Goal: Information Seeking & Learning: Learn about a topic

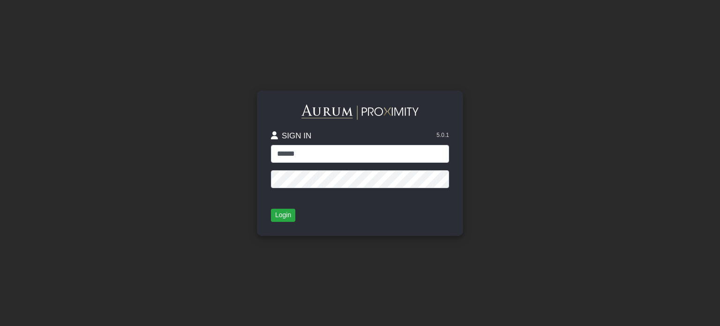
click at [301, 158] on input "******" at bounding box center [360, 154] width 178 height 18
type input "*****"
click at [281, 212] on button "Login" at bounding box center [283, 215] width 24 height 13
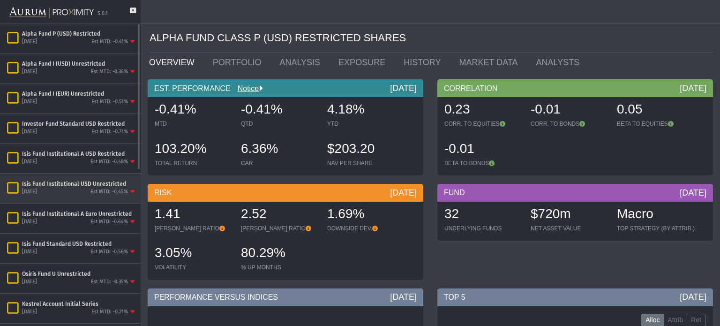
click at [60, 183] on div "Isis Fund Institutional USD Unrestricted" at bounding box center [79, 184] width 115 height 8
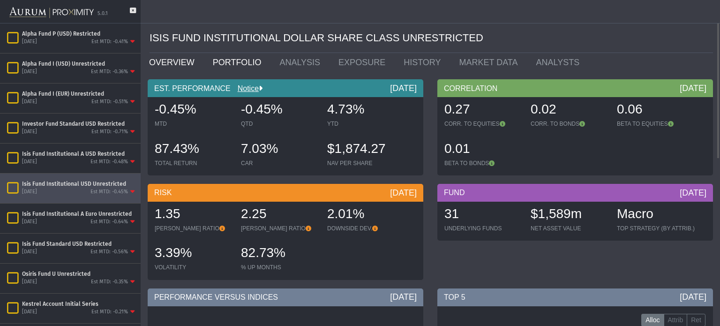
click at [219, 63] on link "PORTFOLIO" at bounding box center [239, 62] width 67 height 19
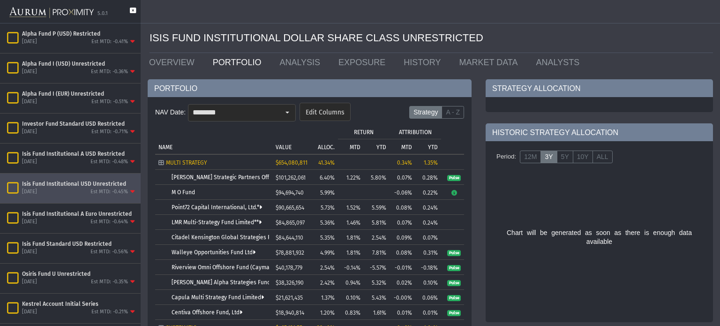
click at [131, 12] on icon at bounding box center [133, 15] width 6 height 15
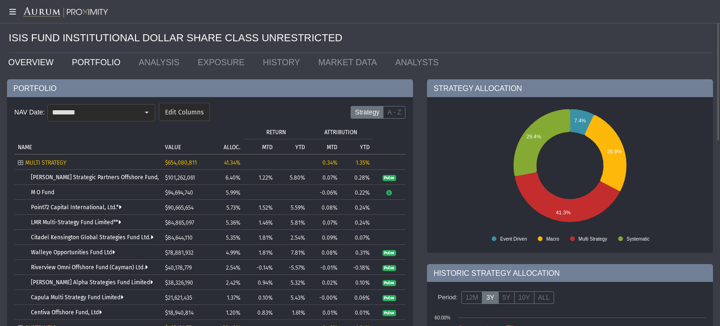
click at [45, 55] on link "OVERVIEW" at bounding box center [33, 62] width 64 height 19
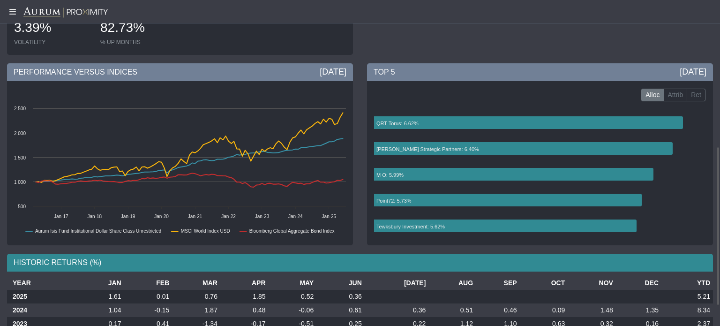
scroll to position [341, 0]
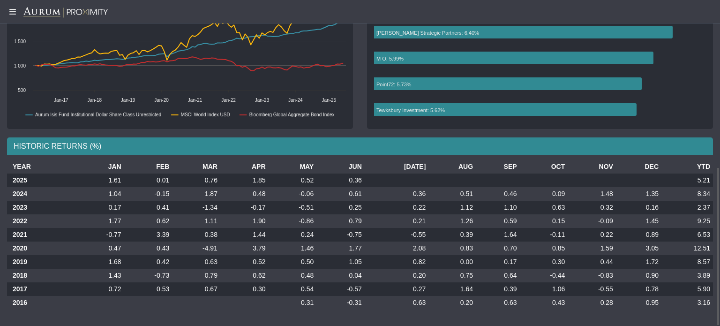
click at [704, 246] on td "12.51" at bounding box center [688, 249] width 52 height 14
drag, startPoint x: 696, startPoint y: 247, endPoint x: 713, endPoint y: 246, distance: 16.9
click at [713, 246] on td "12.51" at bounding box center [688, 249] width 52 height 14
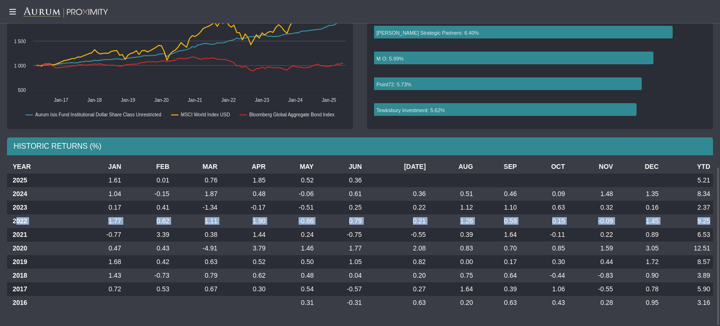
drag, startPoint x: 15, startPoint y: 219, endPoint x: 712, endPoint y: 220, distance: 696.1
click at [712, 220] on tr "2022 1.77 0.62 1.11 1.90 -0.86 0.79 0.21 1.26 0.59 0.15 -0.09 1.45 9.25" at bounding box center [360, 221] width 706 height 14
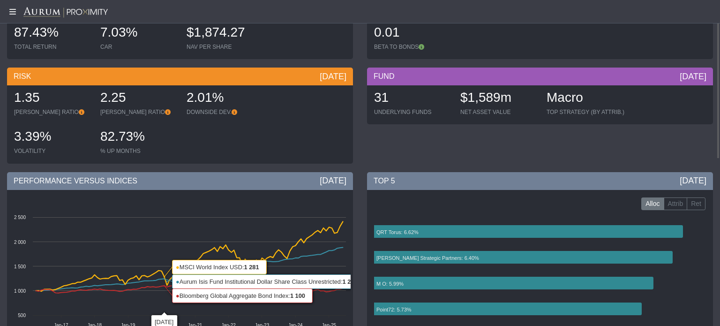
scroll to position [0, 0]
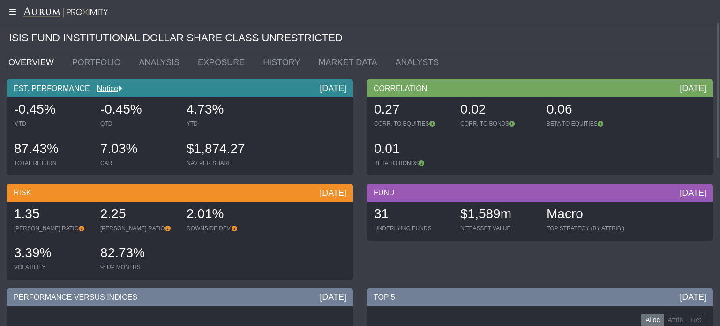
click at [12, 13] on icon at bounding box center [11, 12] width 23 height 8
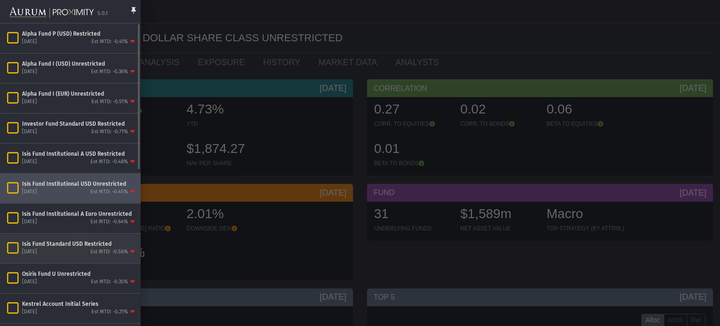
scroll to position [38, 0]
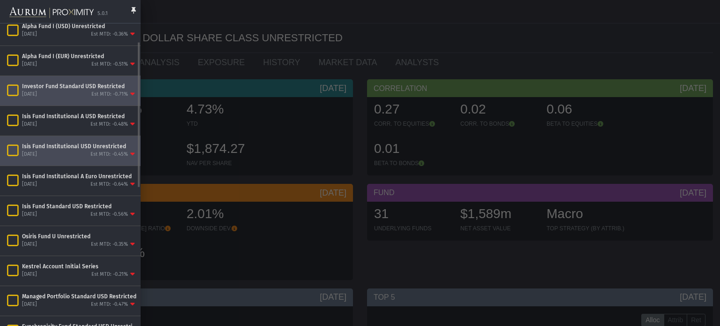
click at [15, 92] on icon "Items" at bounding box center [13, 90] width 16 height 13
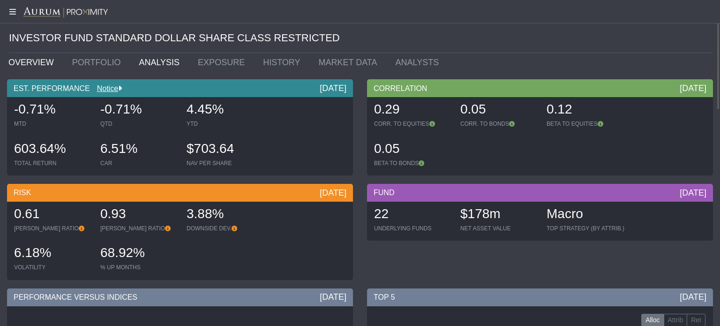
click at [148, 58] on link "ANALYSIS" at bounding box center [161, 62] width 59 height 19
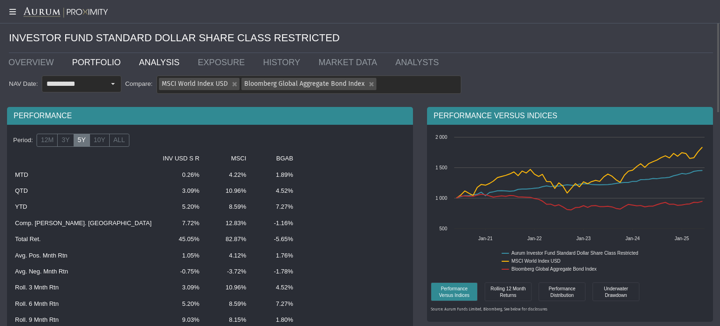
click at [84, 60] on link "PORTFOLIO" at bounding box center [98, 62] width 67 height 19
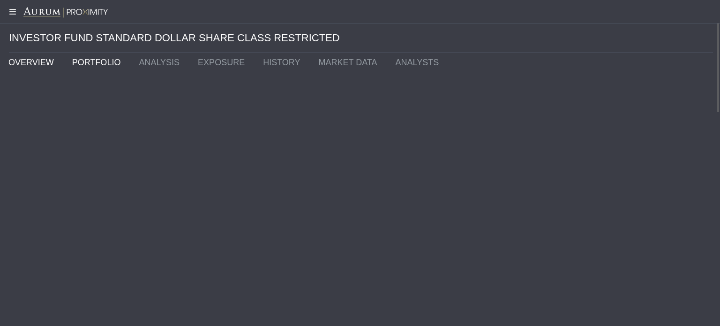
click at [28, 58] on link "OVERVIEW" at bounding box center [33, 62] width 64 height 19
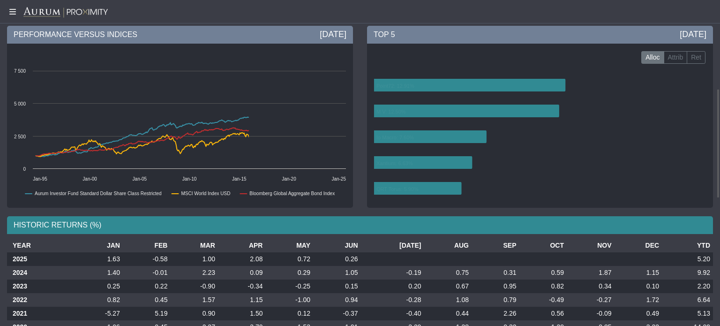
scroll to position [375, 0]
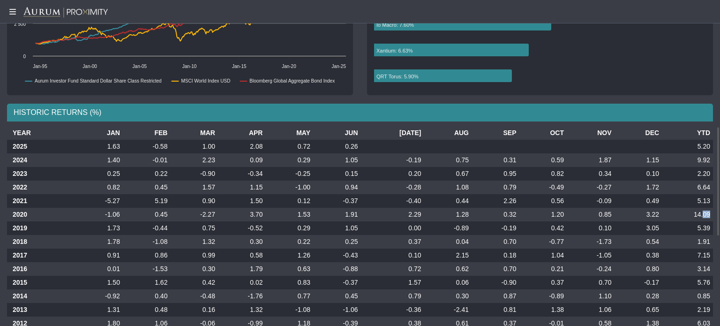
drag, startPoint x: 703, startPoint y: 214, endPoint x: 712, endPoint y: 213, distance: 8.6
click at [712, 213] on td "14.09" at bounding box center [687, 215] width 51 height 14
click at [711, 188] on td "6.64" at bounding box center [687, 188] width 51 height 14
drag, startPoint x: 712, startPoint y: 188, endPoint x: 698, endPoint y: 186, distance: 13.7
click at [698, 186] on td "6.64" at bounding box center [687, 188] width 51 height 14
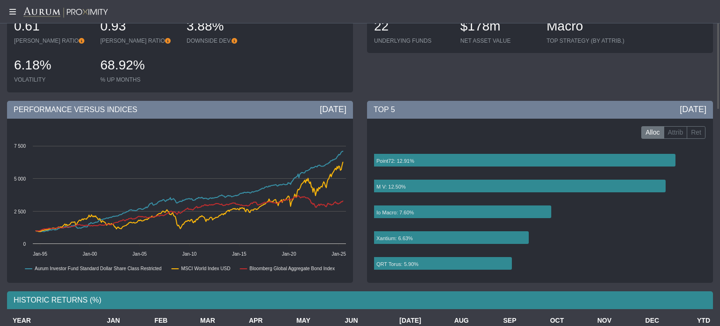
scroll to position [0, 0]
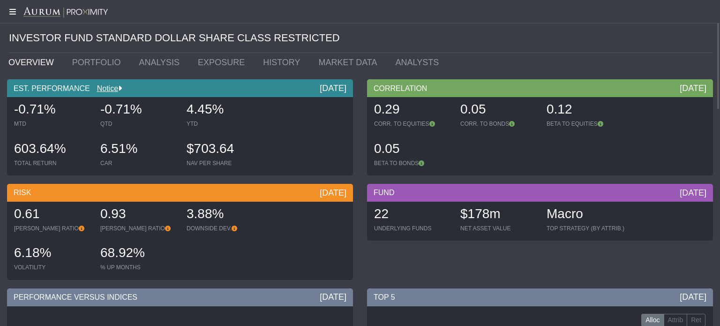
click at [15, 13] on icon at bounding box center [11, 12] width 23 height 8
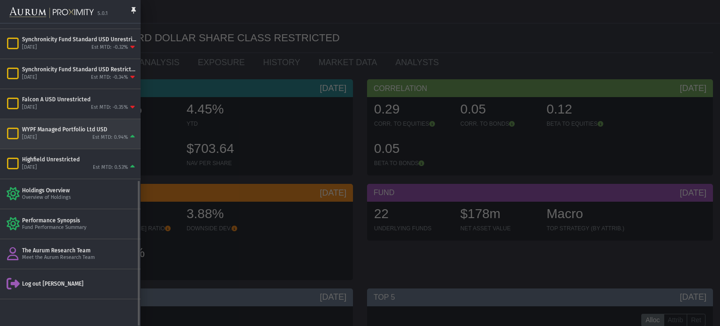
scroll to position [287, 0]
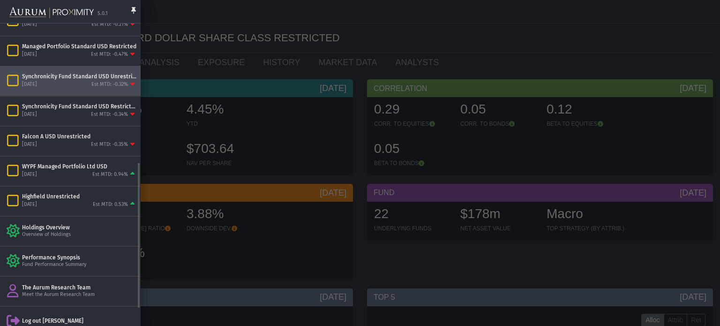
click at [14, 80] on icon "Items" at bounding box center [13, 80] width 16 height 13
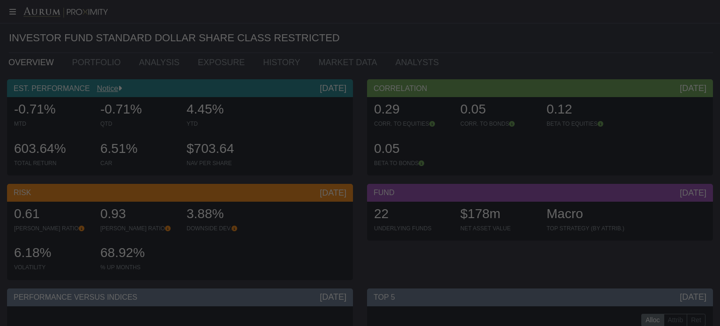
scroll to position [288, 0]
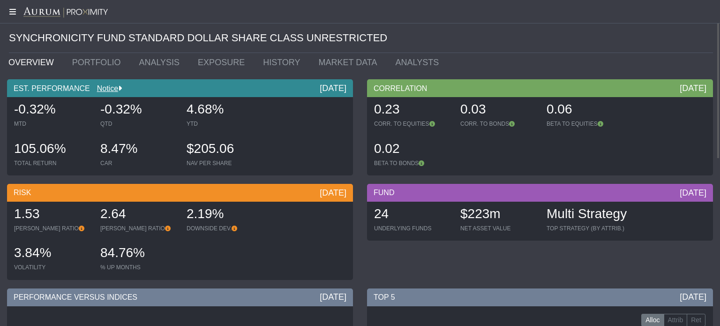
click at [10, 10] on icon at bounding box center [11, 12] width 23 height 8
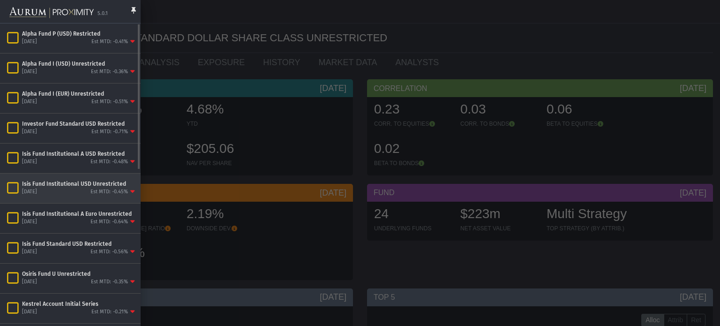
click at [13, 184] on icon "Items" at bounding box center [13, 188] width 16 height 13
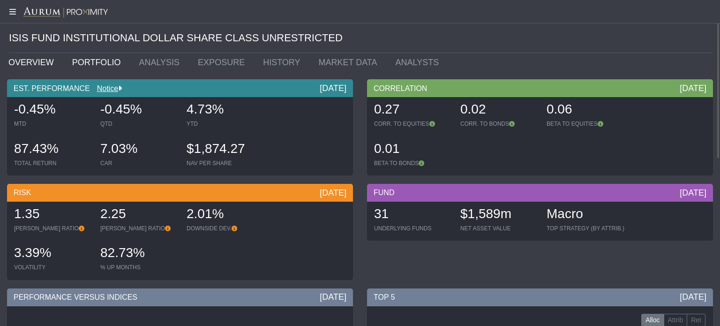
click at [78, 64] on link "PORTFOLIO" at bounding box center [98, 62] width 67 height 19
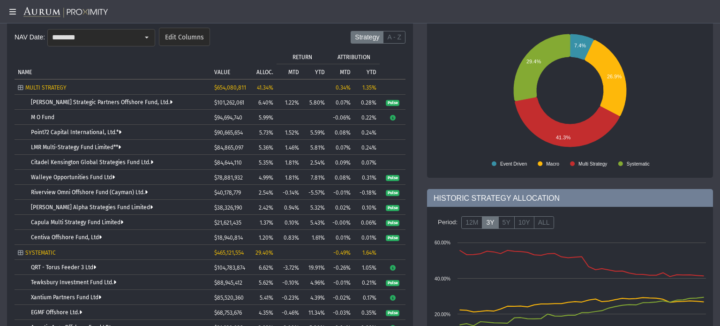
scroll to position [113, 0]
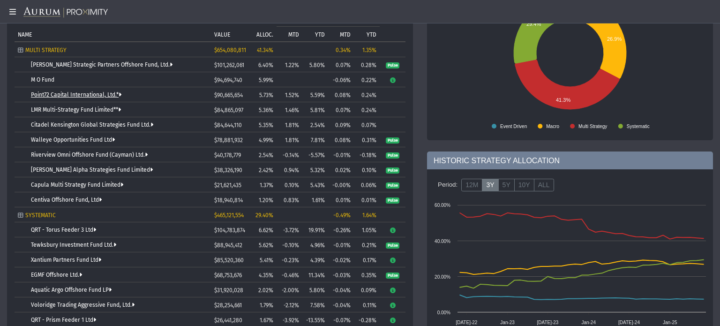
click at [68, 92] on link "Point72 Capital International, Ltd.*" at bounding box center [76, 94] width 91 height 7
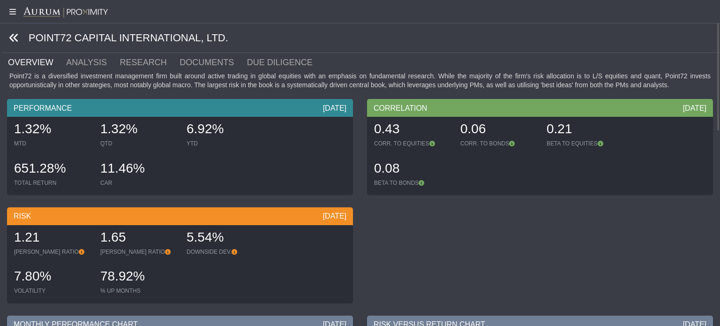
click at [11, 38] on icon at bounding box center [14, 38] width 10 height 10
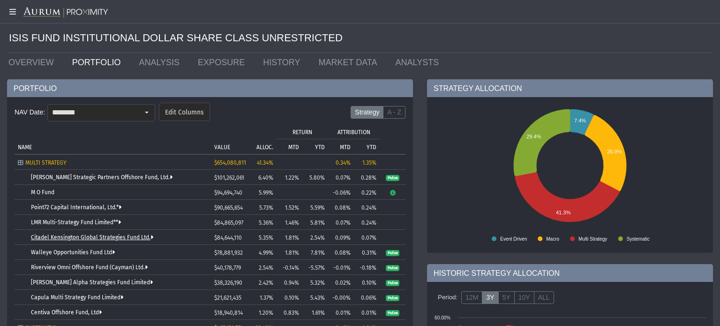
click at [84, 234] on link "Citadel Kensington Global Strategies Fund Ltd." at bounding box center [92, 237] width 122 height 7
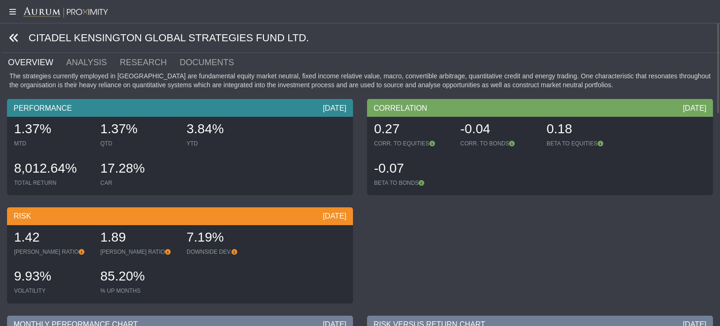
click at [17, 41] on icon at bounding box center [14, 38] width 10 height 10
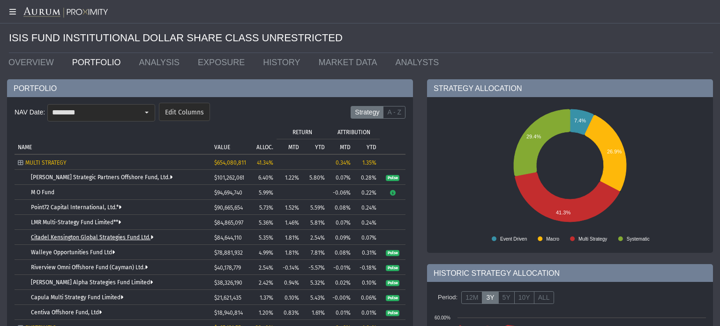
click at [45, 236] on link "Citadel Kensington Global Strategies Fund Ltd." at bounding box center [92, 237] width 122 height 7
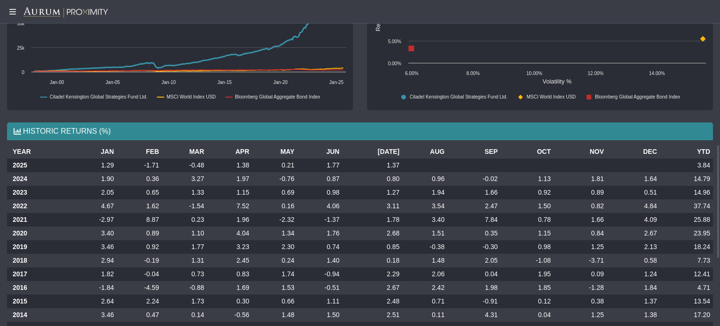
scroll to position [450, 0]
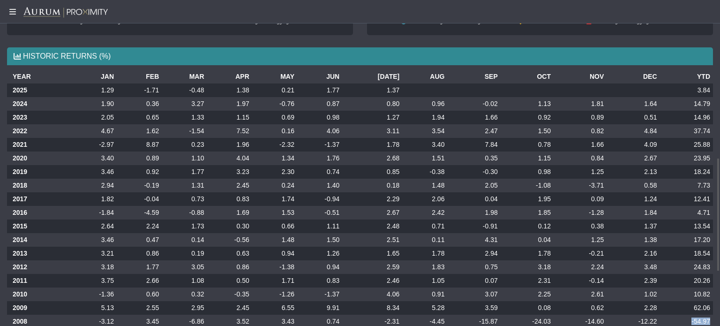
drag, startPoint x: 709, startPoint y: 320, endPoint x: 663, endPoint y: 317, distance: 46.6
click at [663, 317] on td "-54.97" at bounding box center [686, 322] width 53 height 14
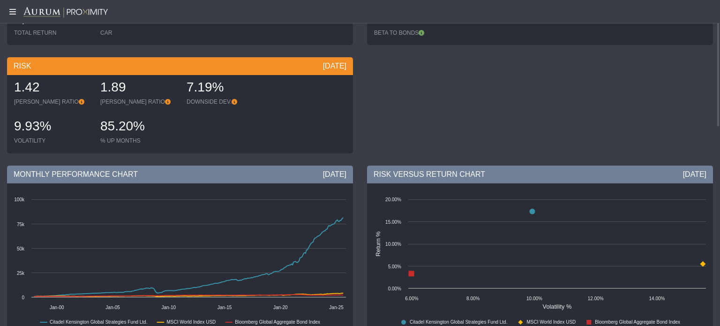
scroll to position [0, 0]
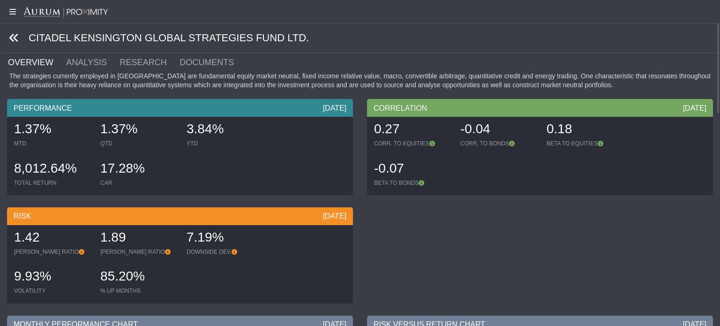
click at [11, 35] on icon at bounding box center [14, 38] width 10 height 10
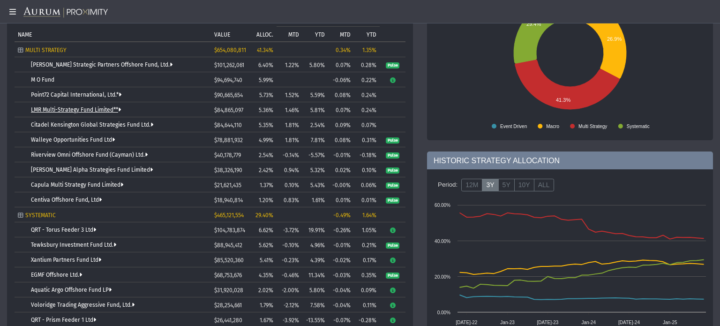
scroll to position [75, 0]
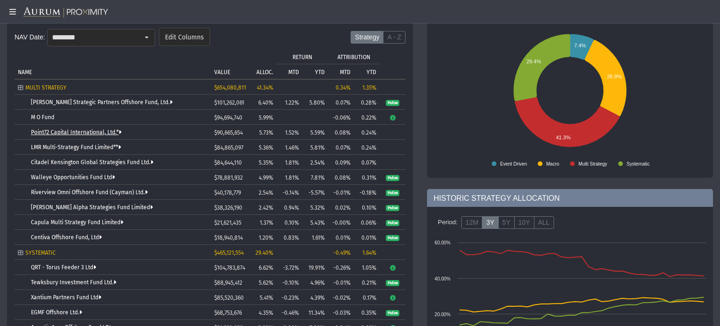
click at [80, 130] on link "Point72 Capital International, Ltd.*" at bounding box center [76, 132] width 91 height 7
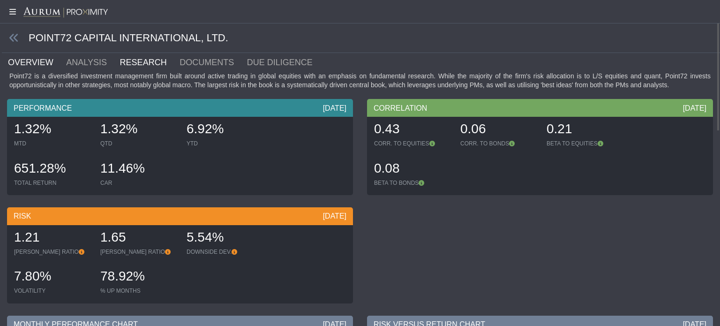
click at [130, 63] on link "RESEARCH" at bounding box center [149, 62] width 60 height 19
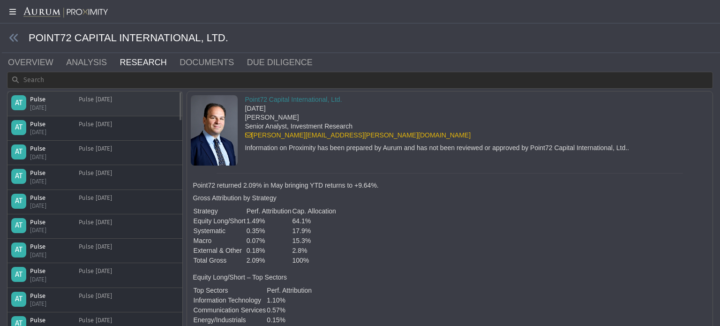
click at [85, 101] on div "Pulse [DATE]" at bounding box center [95, 103] width 33 height 16
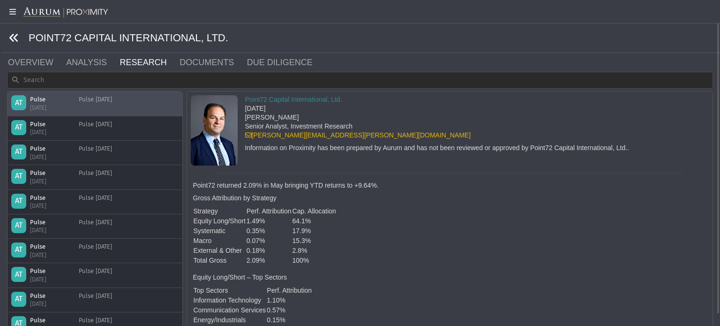
click at [14, 39] on icon at bounding box center [14, 38] width 10 height 10
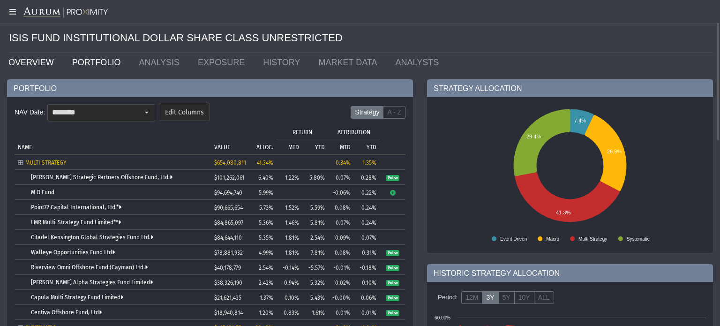
click at [45, 56] on link "OVERVIEW" at bounding box center [33, 62] width 64 height 19
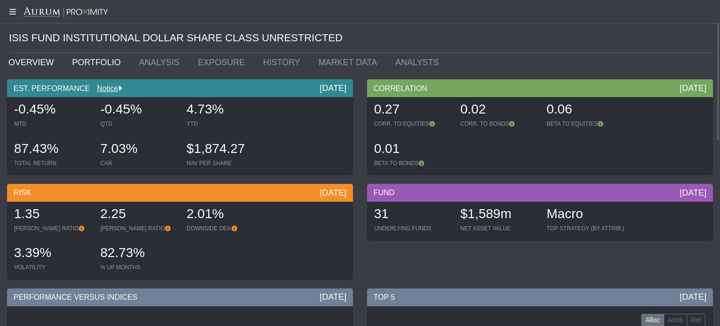
click at [84, 61] on link "PORTFOLIO" at bounding box center [98, 62] width 67 height 19
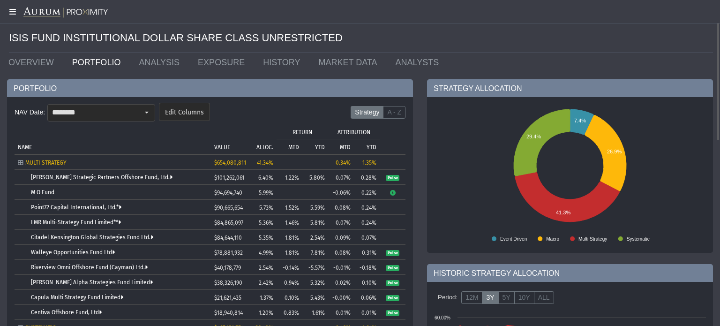
click at [17, 15] on icon at bounding box center [11, 12] width 23 height 8
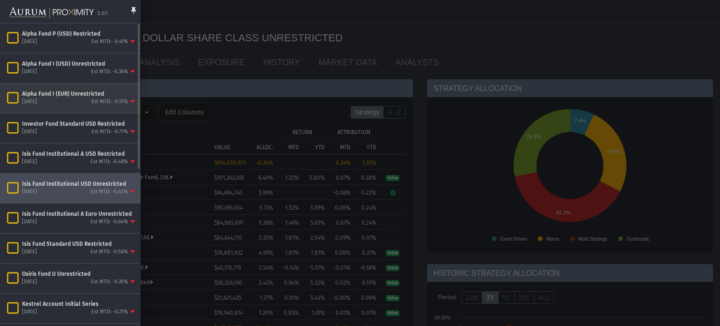
click at [14, 95] on icon "Items" at bounding box center [13, 97] width 16 height 13
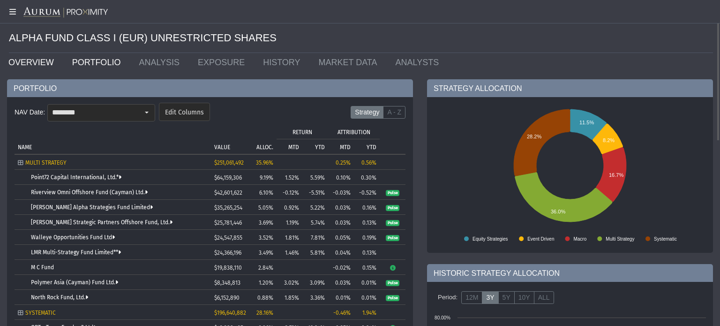
click at [26, 61] on link "OVERVIEW" at bounding box center [33, 62] width 64 height 19
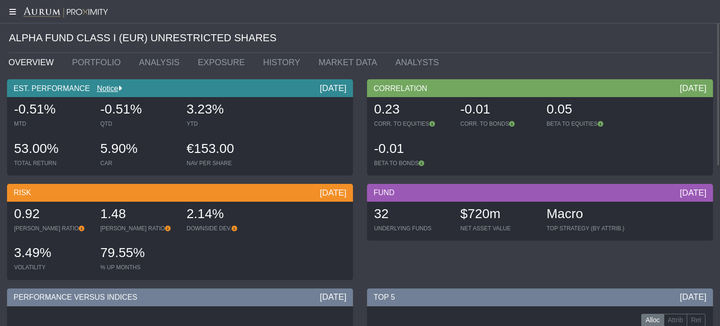
click at [13, 10] on icon at bounding box center [11, 12] width 23 height 8
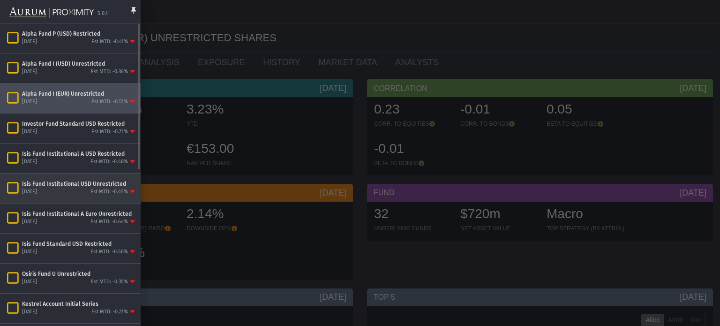
click at [23, 185] on div "Isis Fund Institutional USD Unrestricted" at bounding box center [79, 184] width 115 height 8
